Goal: Information Seeking & Learning: Learn about a topic

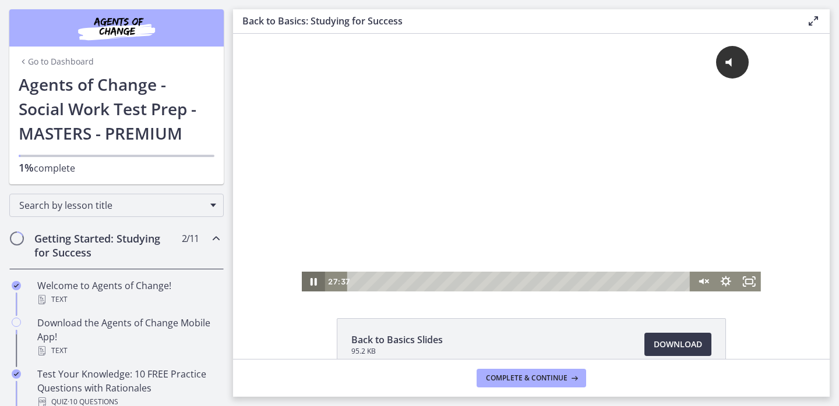
click at [312, 282] on icon "Pause" at bounding box center [313, 282] width 6 height 8
click at [312, 282] on icon "Play Video" at bounding box center [315, 282] width 6 height 8
click at [706, 284] on icon "Unmute" at bounding box center [702, 282] width 23 height 20
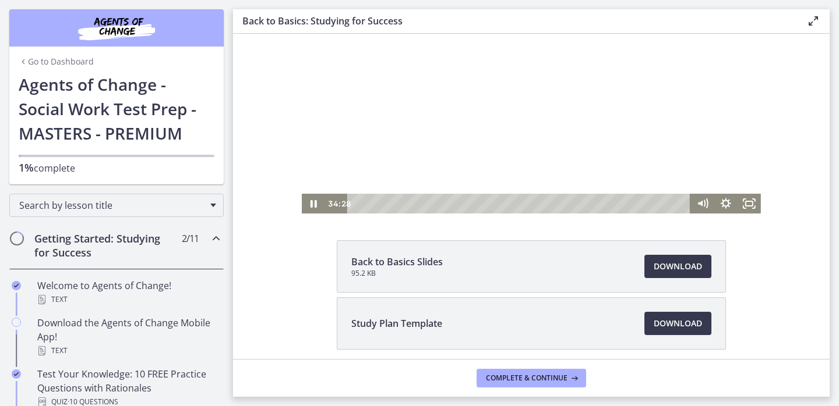
scroll to position [78, 0]
click at [313, 204] on icon "Pause" at bounding box center [313, 204] width 28 height 24
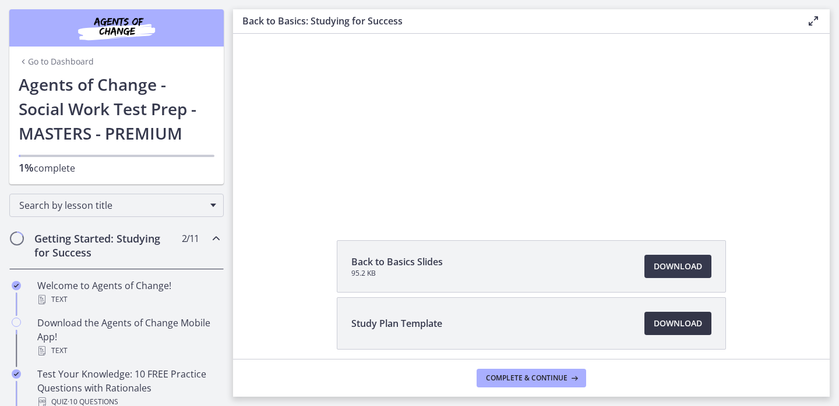
click at [657, 324] on span "Download Opens in a new window" at bounding box center [677, 324] width 48 height 14
click at [514, 379] on span "Complete & continue" at bounding box center [527, 378] width 82 height 9
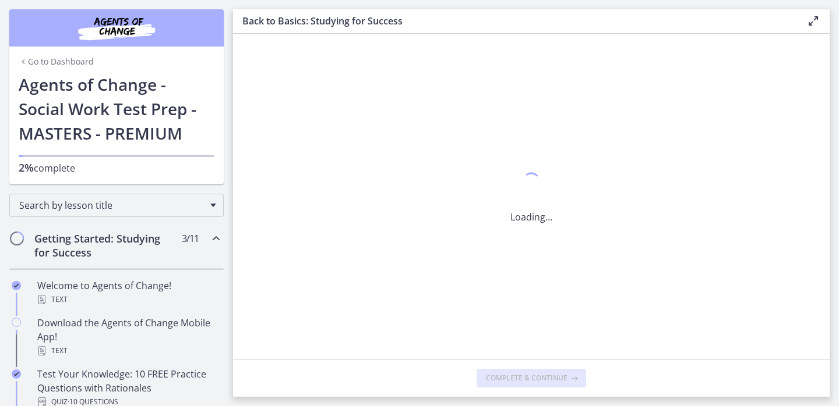
scroll to position [0, 0]
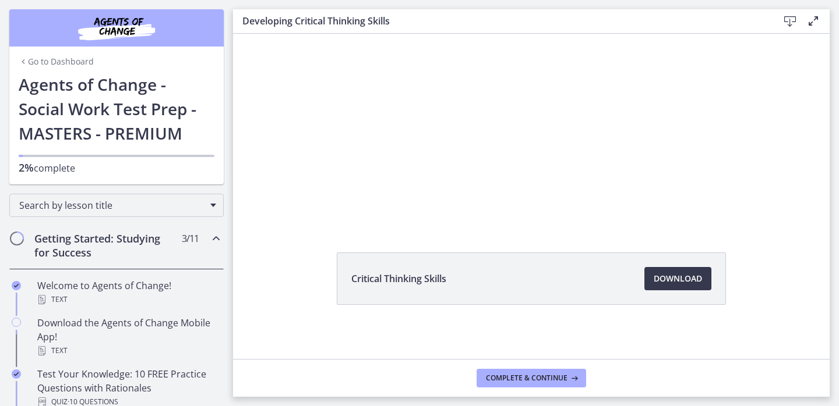
scroll to position [68, 0]
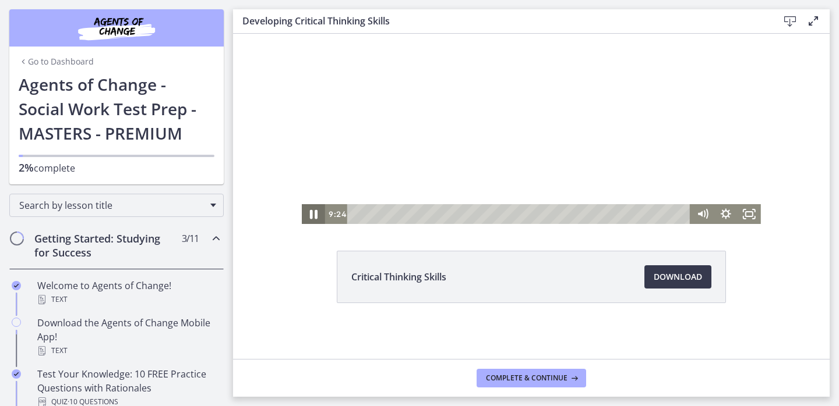
click at [316, 212] on icon "Pause" at bounding box center [314, 214] width 8 height 9
